Goal: Task Accomplishment & Management: Use online tool/utility

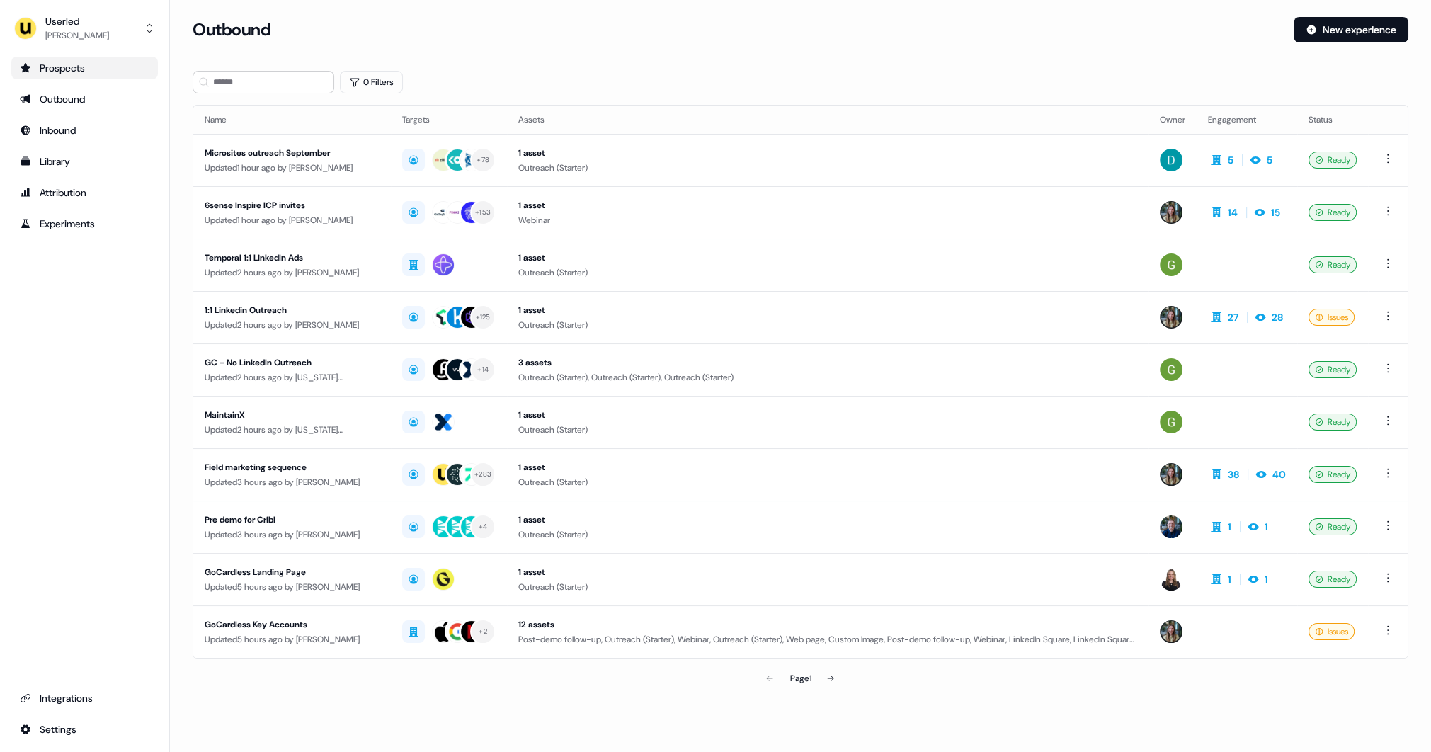
click at [117, 72] on div "Prospects" at bounding box center [85, 68] width 130 height 14
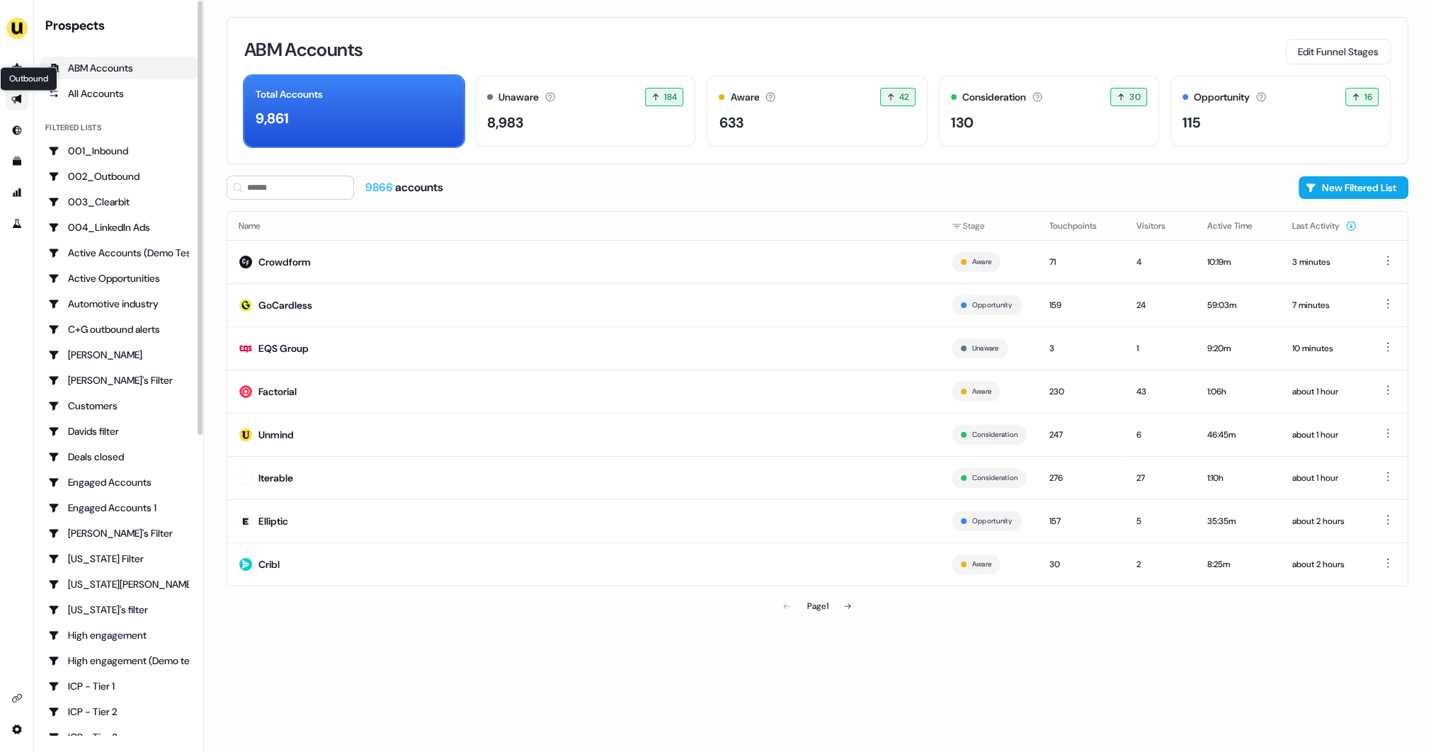
click at [21, 103] on icon "Go to outbound experience" at bounding box center [16, 98] width 11 height 11
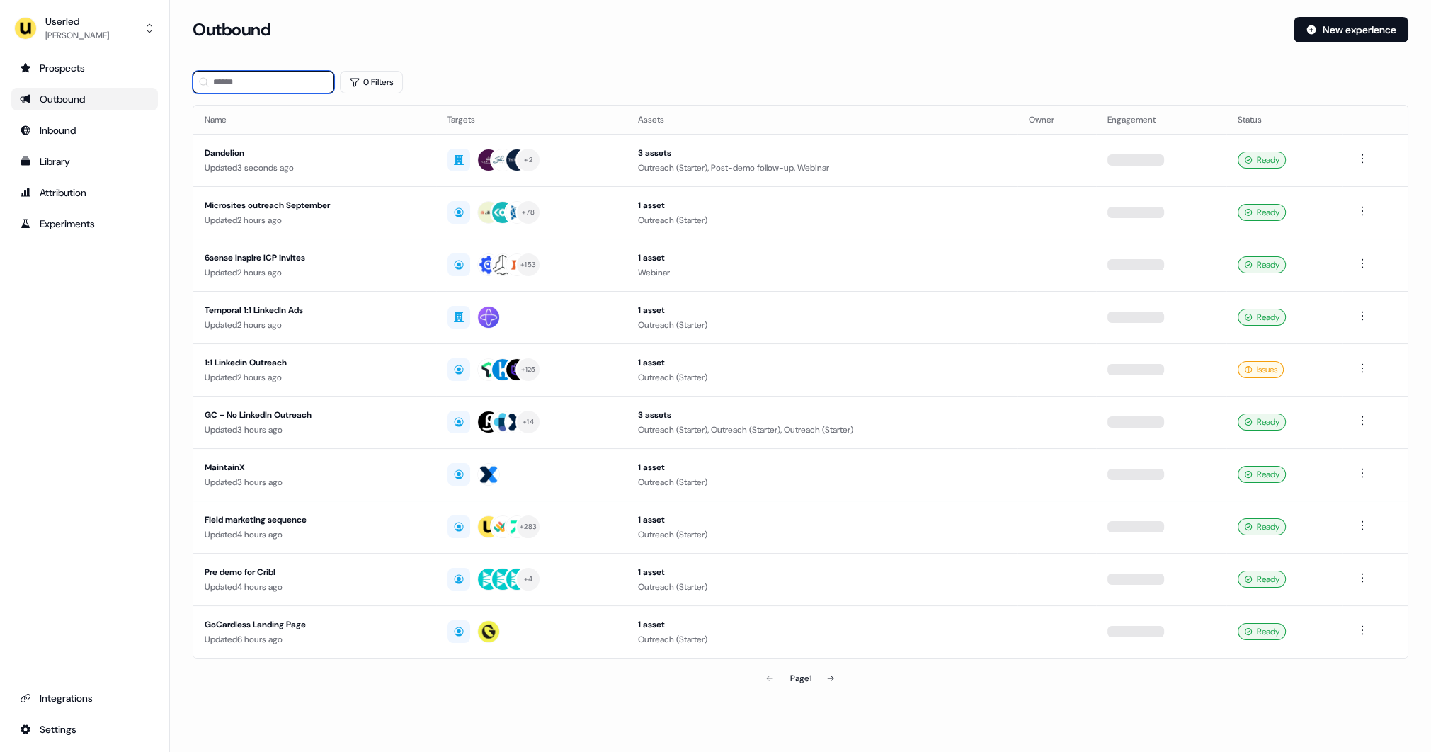
click at [236, 79] on input at bounding box center [264, 82] width 142 height 23
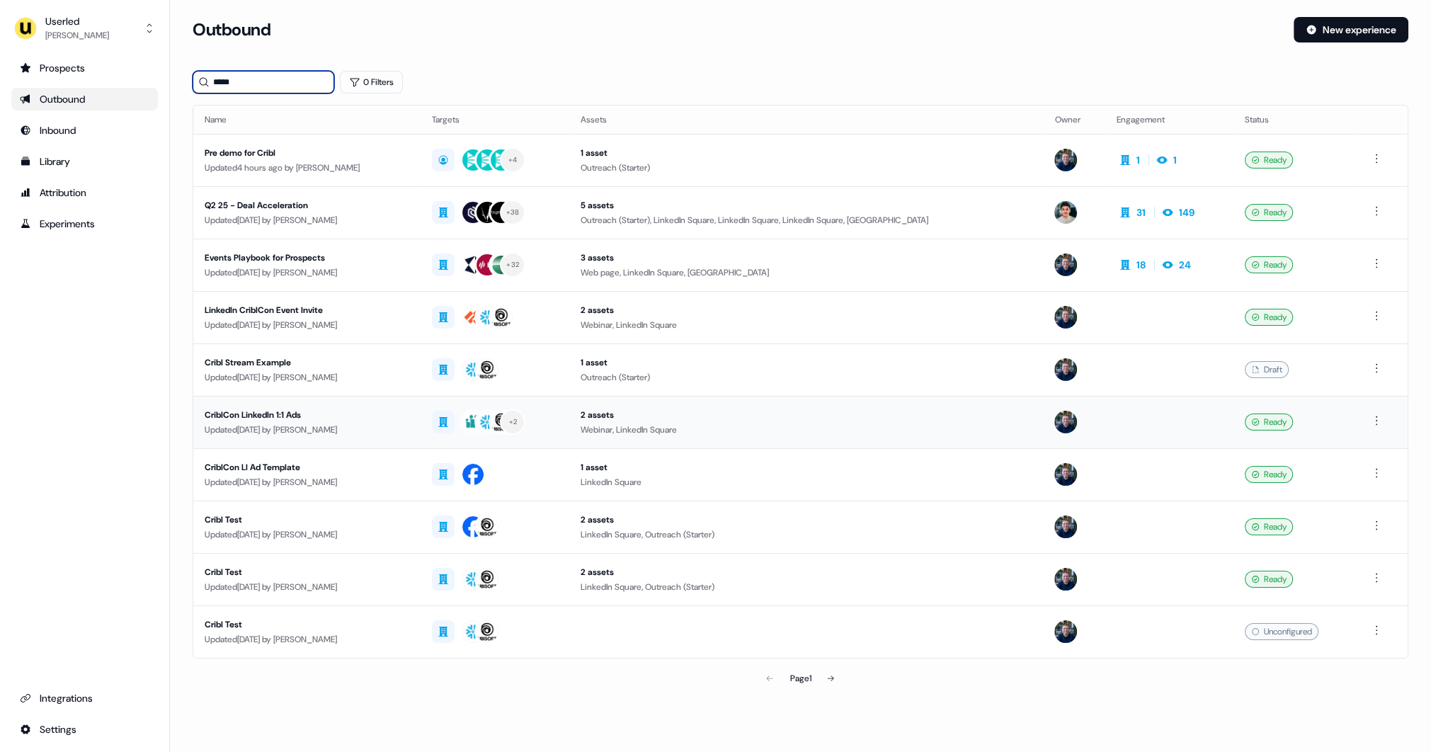
type input "*****"
click at [383, 417] on div "CriblCon LinkedIn 1:1 Ads" at bounding box center [307, 415] width 205 height 14
click at [833, 671] on button at bounding box center [831, 678] width 28 height 28
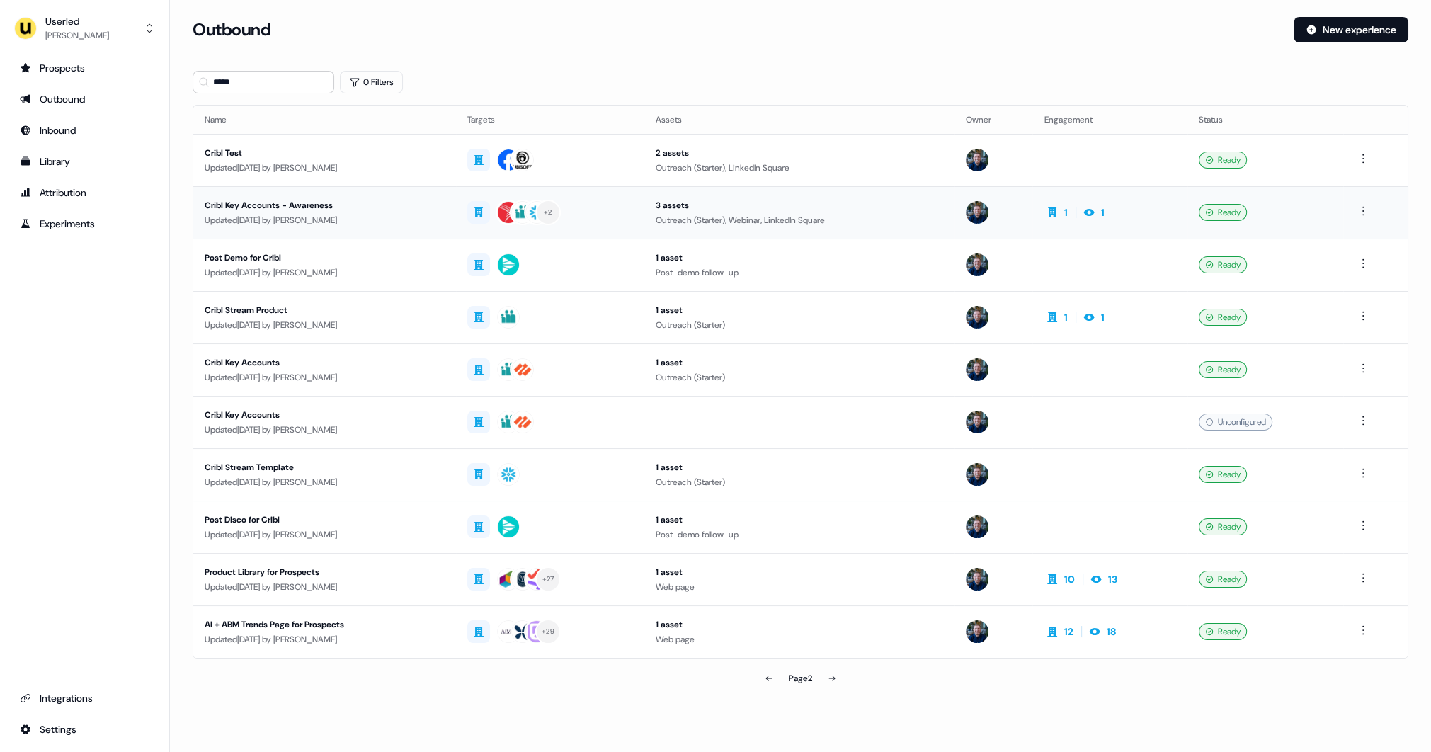
click at [429, 211] on div "Cribl Key Accounts - Awareness" at bounding box center [325, 205] width 240 height 14
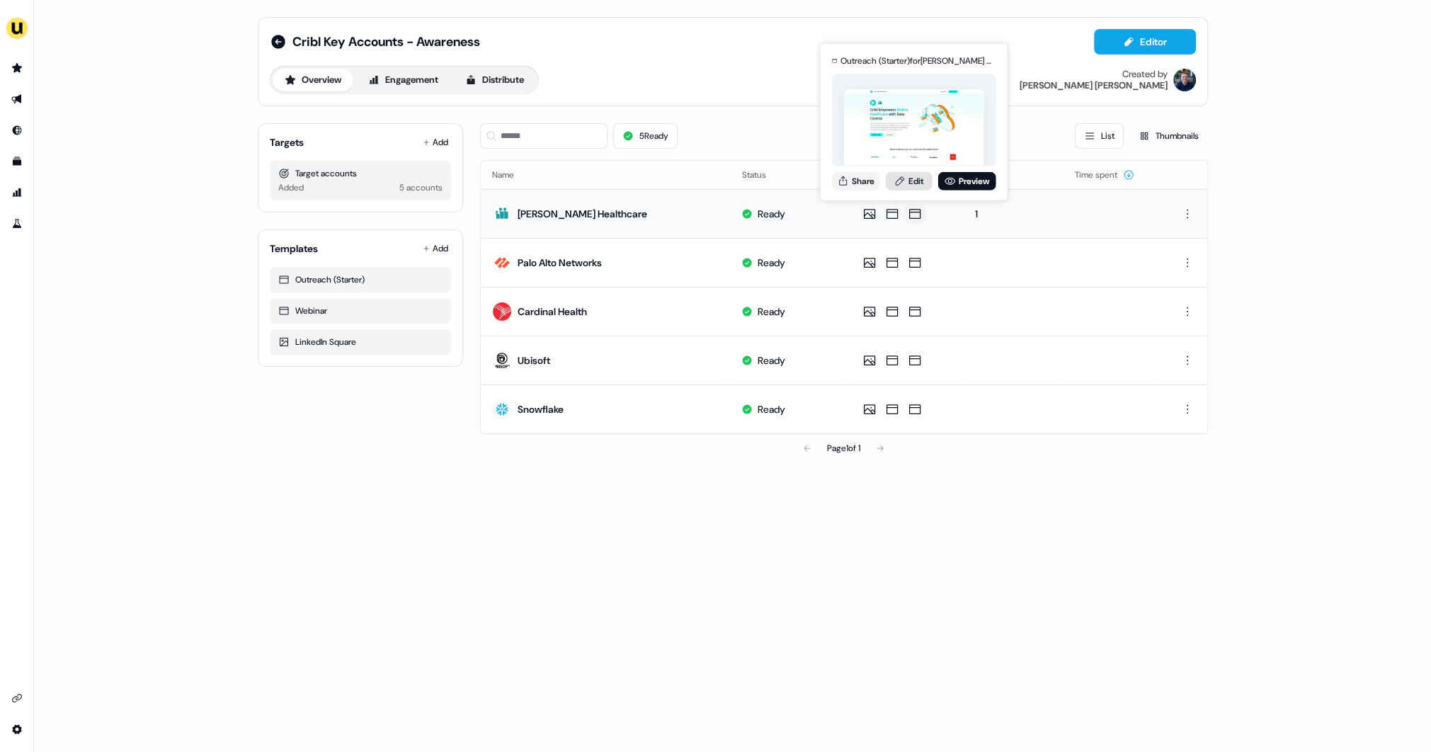
click at [909, 188] on link "Edit" at bounding box center [909, 180] width 47 height 18
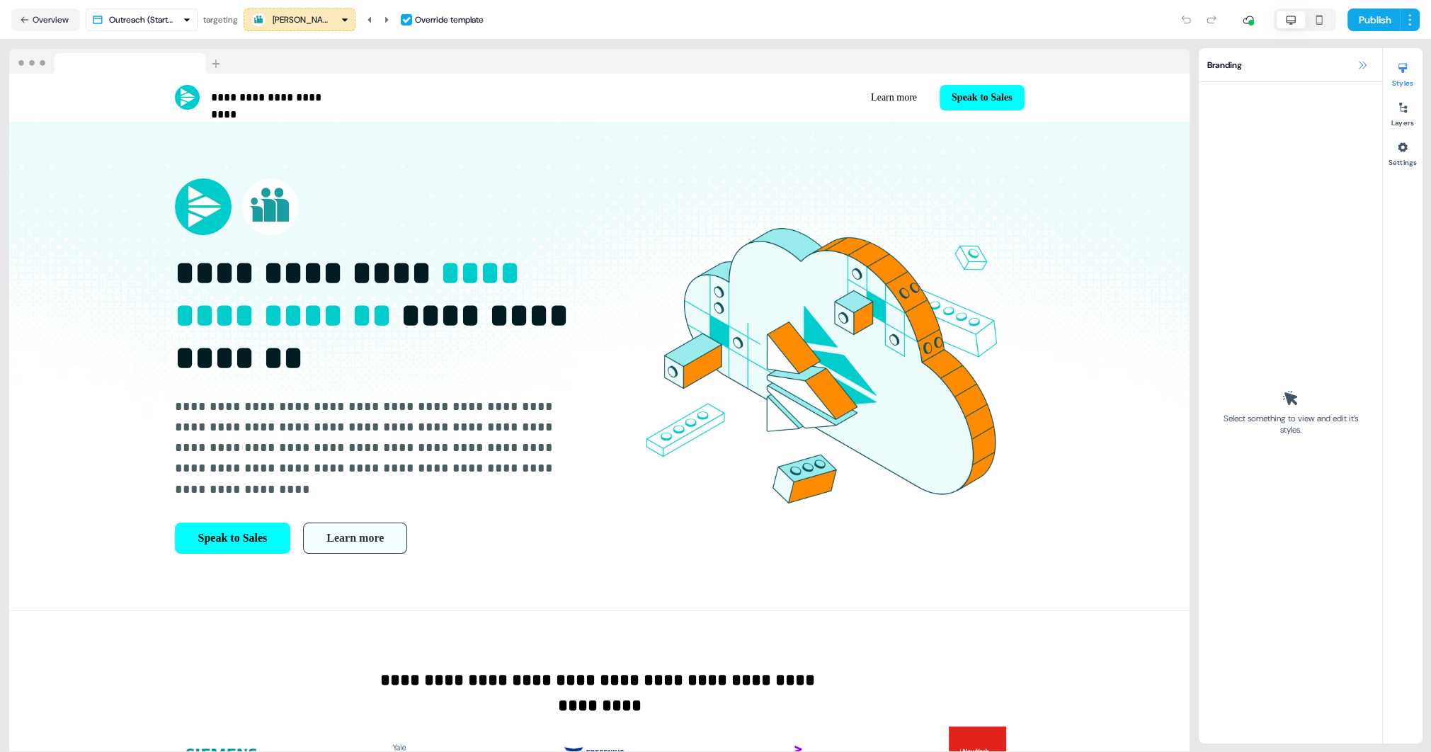
click at [1365, 67] on icon at bounding box center [1362, 64] width 11 height 11
